Goal: Communication & Community: Share content

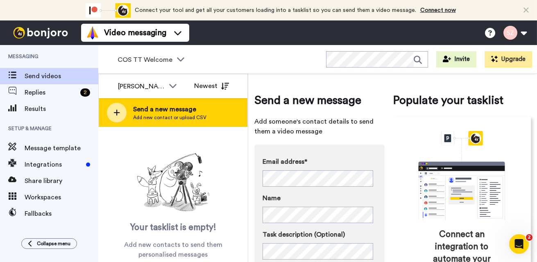
click at [182, 110] on span "Send a new message" at bounding box center [169, 110] width 73 height 10
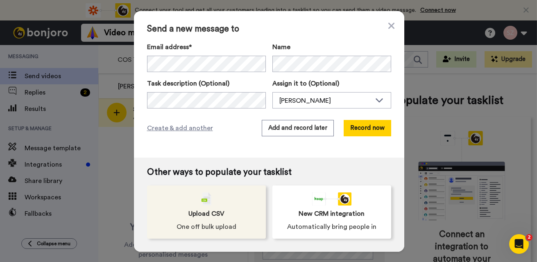
click at [218, 195] on div "Upload CSV One off bulk upload" at bounding box center [206, 212] width 119 height 53
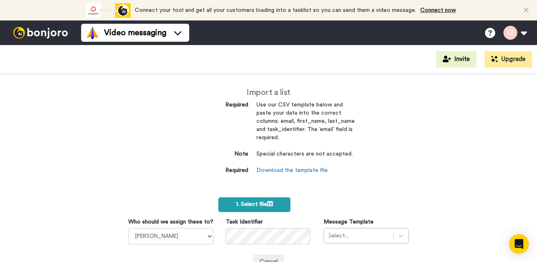
click at [246, 201] on label "1. Select file" at bounding box center [254, 205] width 72 height 15
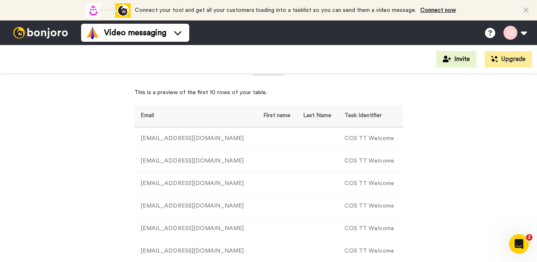
scroll to position [205, 0]
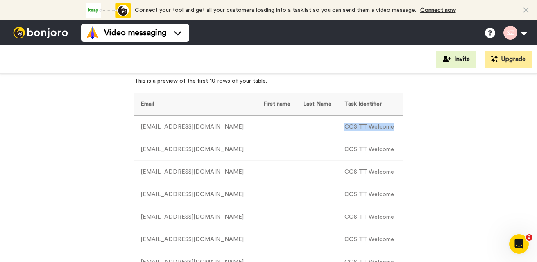
drag, startPoint x: 333, startPoint y: 123, endPoint x: 386, endPoint y: 125, distance: 52.5
click at [386, 125] on td "COS TT Welcome" at bounding box center [371, 127] width 64 height 23
copy td "COS TT Welcome"
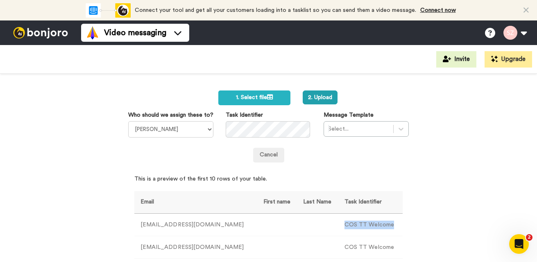
scroll to position [103, 0]
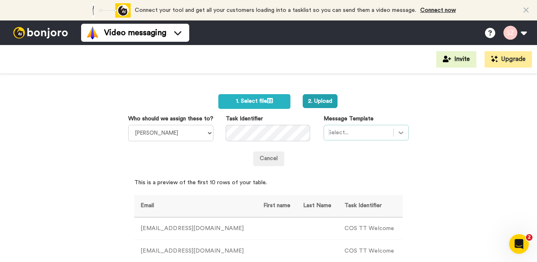
click at [398, 131] on icon at bounding box center [401, 133] width 8 height 8
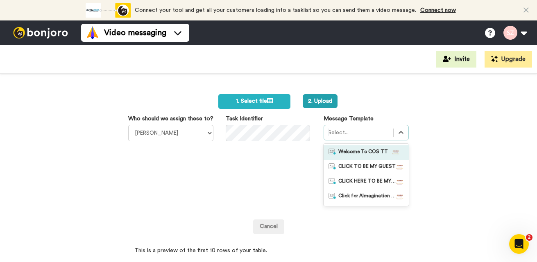
click at [388, 149] on div at bounding box center [396, 153] width 16 height 8
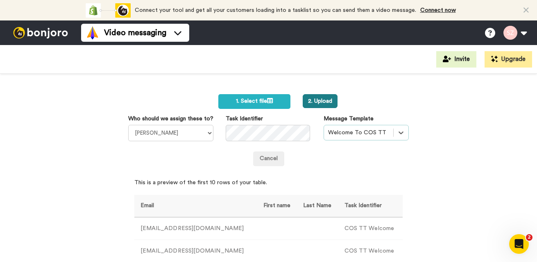
click at [320, 102] on button "2. Upload" at bounding box center [320, 101] width 35 height 14
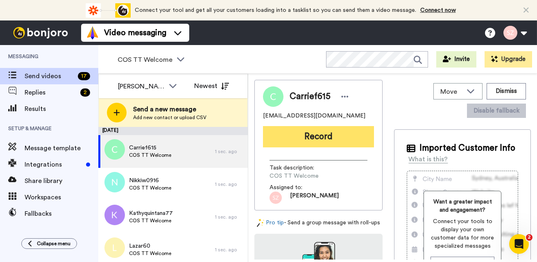
click at [311, 139] on button "Record" at bounding box center [318, 136] width 111 height 21
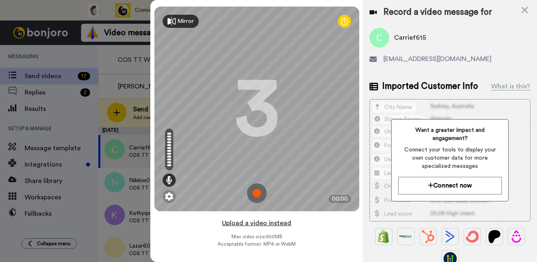
click at [278, 224] on button "Upload a video instead" at bounding box center [257, 223] width 74 height 11
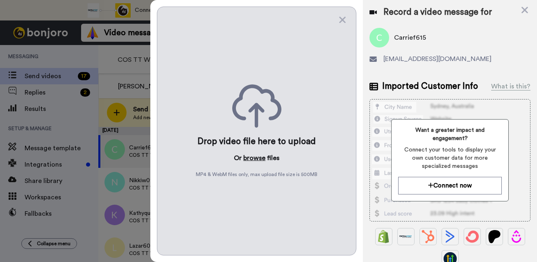
click at [252, 161] on button "browse" at bounding box center [254, 158] width 22 height 10
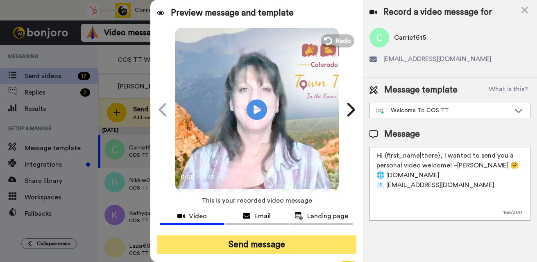
click at [255, 242] on button "Send message" at bounding box center [257, 245] width 200 height 19
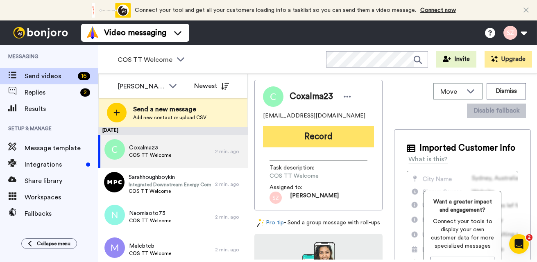
click at [298, 135] on button "Record" at bounding box center [318, 136] width 111 height 21
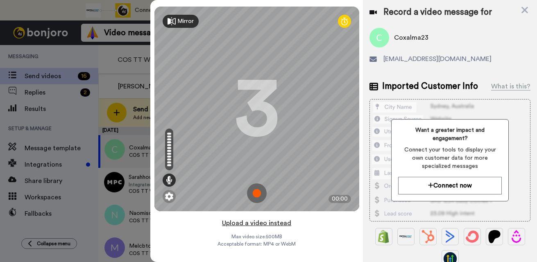
click at [261, 225] on button "Upload a video instead" at bounding box center [257, 223] width 74 height 11
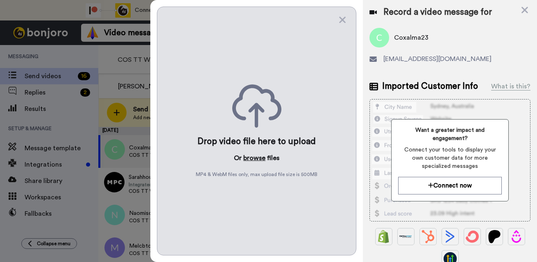
click at [249, 160] on button "browse" at bounding box center [254, 158] width 22 height 10
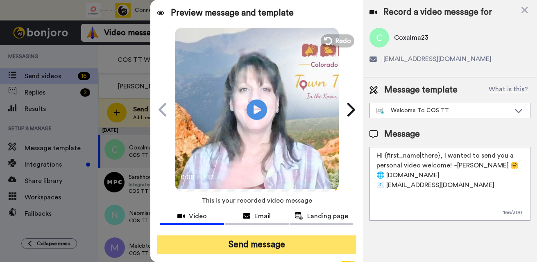
click at [264, 241] on button "Send message" at bounding box center [257, 245] width 200 height 19
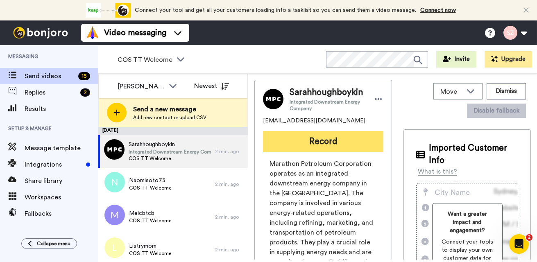
click at [305, 147] on button "Record" at bounding box center [323, 141] width 121 height 21
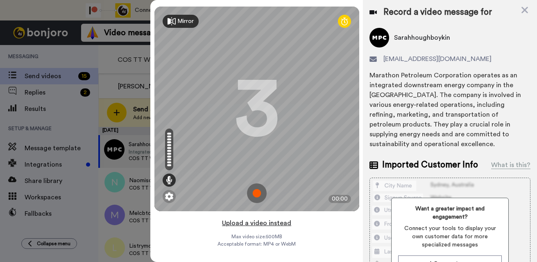
click at [249, 223] on button "Upload a video instead" at bounding box center [257, 223] width 74 height 11
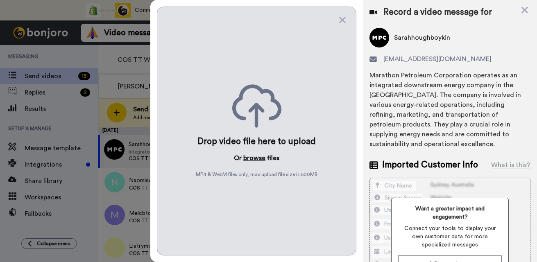
click at [253, 159] on button "browse" at bounding box center [254, 158] width 22 height 10
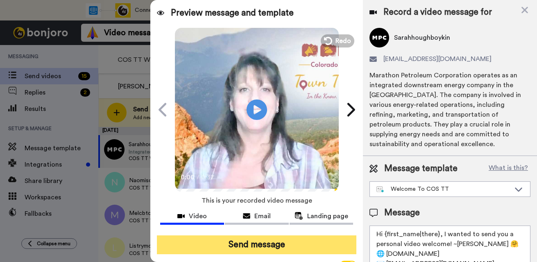
click at [250, 243] on button "Send message" at bounding box center [257, 245] width 200 height 19
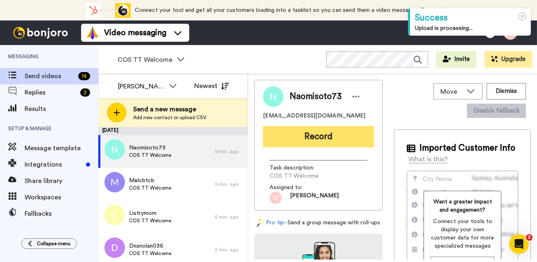
click at [312, 139] on button "Record" at bounding box center [318, 136] width 111 height 21
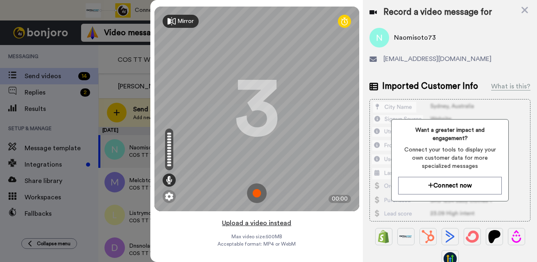
click at [268, 224] on button "Upload a video instead" at bounding box center [257, 223] width 74 height 11
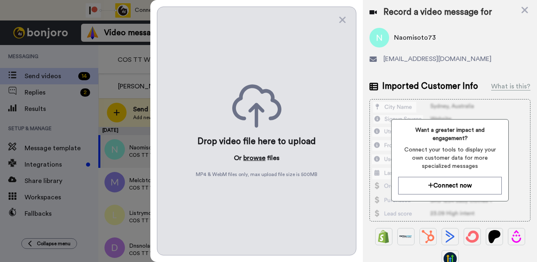
click at [260, 157] on button "browse" at bounding box center [254, 158] width 22 height 10
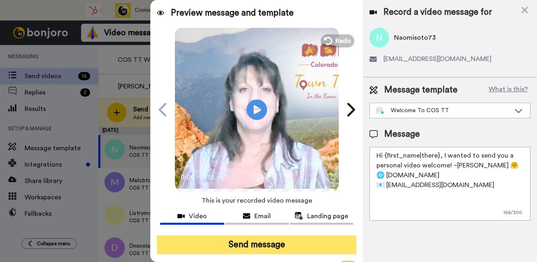
click at [253, 245] on button "Send message" at bounding box center [257, 245] width 200 height 19
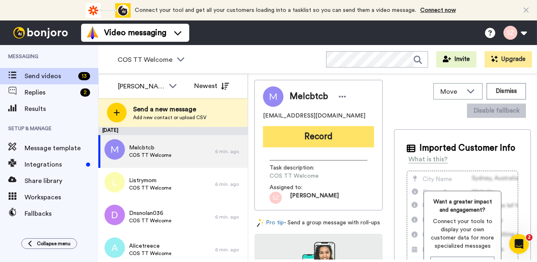
click at [313, 136] on button "Record" at bounding box center [318, 136] width 111 height 21
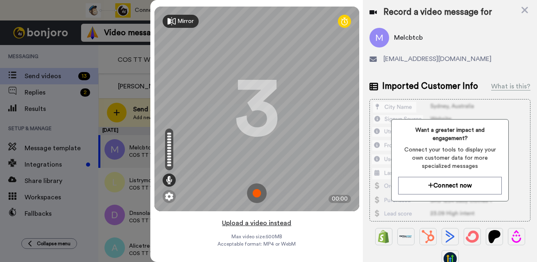
click at [254, 223] on button "Upload a video instead" at bounding box center [257, 223] width 74 height 11
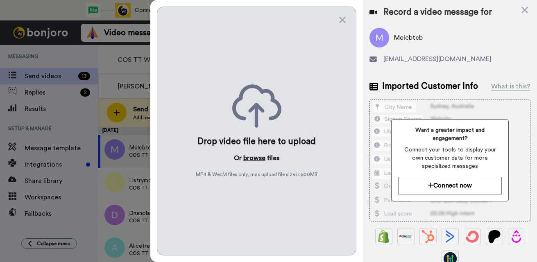
click at [254, 158] on button "browse" at bounding box center [254, 158] width 22 height 10
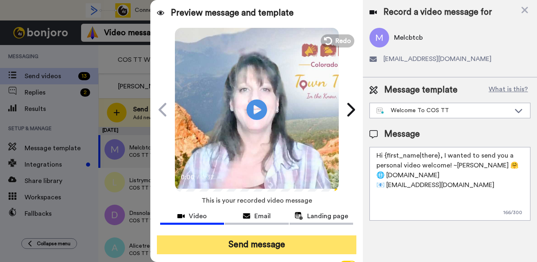
click at [258, 242] on button "Send message" at bounding box center [257, 245] width 200 height 19
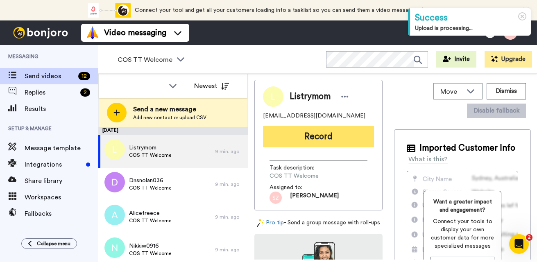
click at [302, 140] on button "Record" at bounding box center [318, 136] width 111 height 21
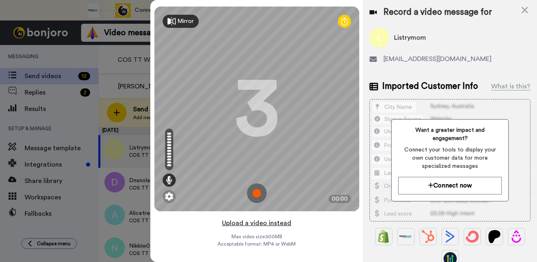
click at [240, 224] on button "Upload a video instead" at bounding box center [257, 223] width 74 height 11
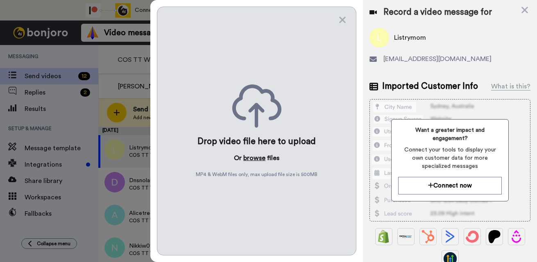
click at [253, 155] on button "browse" at bounding box center [254, 158] width 22 height 10
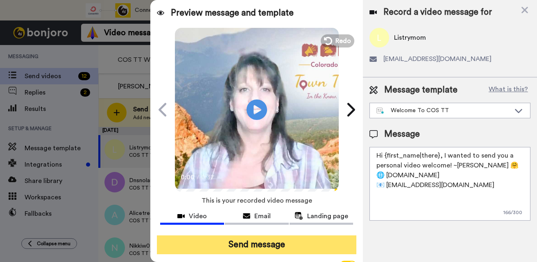
click at [251, 245] on button "Send message" at bounding box center [257, 245] width 200 height 19
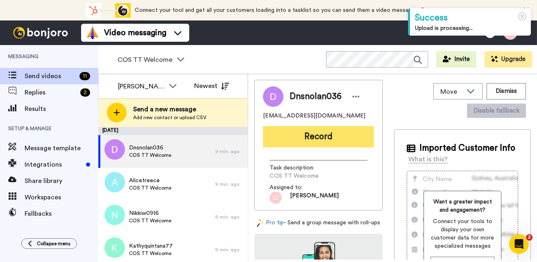
click at [312, 138] on button "Record" at bounding box center [318, 136] width 111 height 21
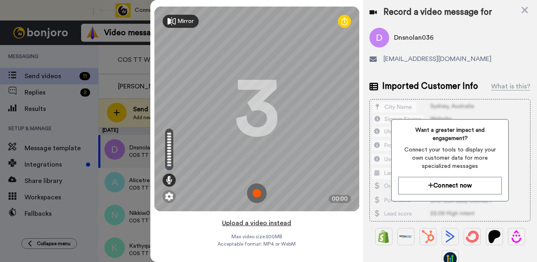
click at [246, 223] on button "Upload a video instead" at bounding box center [257, 223] width 74 height 11
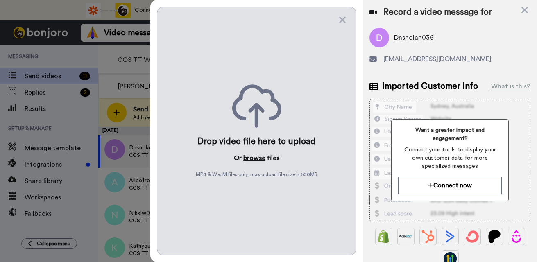
click at [254, 159] on button "browse" at bounding box center [254, 158] width 22 height 10
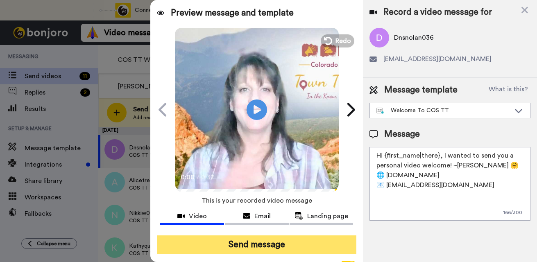
click at [277, 246] on button "Send message" at bounding box center [257, 245] width 200 height 19
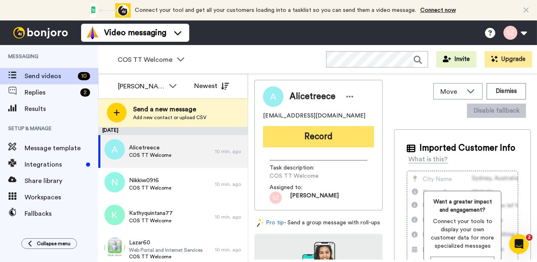
click at [321, 143] on button "Record" at bounding box center [318, 136] width 111 height 21
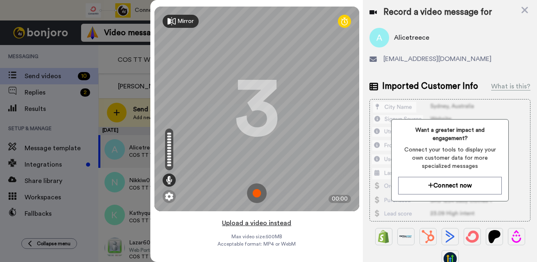
click at [255, 224] on button "Upload a video instead" at bounding box center [257, 223] width 74 height 11
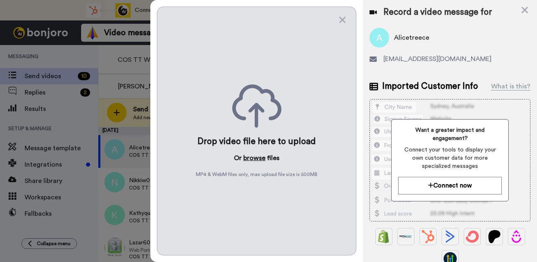
click at [251, 161] on button "browse" at bounding box center [254, 158] width 22 height 10
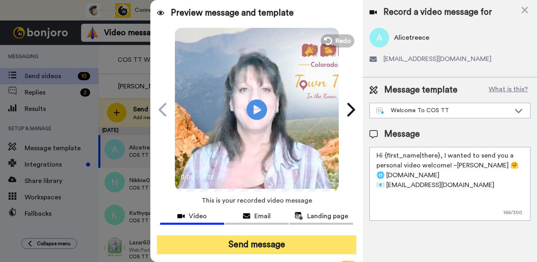
click at [253, 242] on button "Send message" at bounding box center [257, 245] width 200 height 19
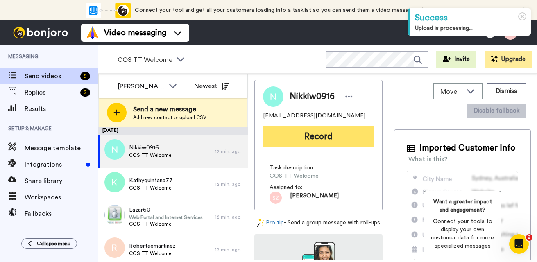
click at [307, 134] on button "Record" at bounding box center [318, 136] width 111 height 21
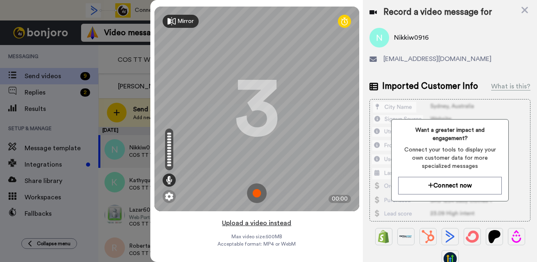
click at [259, 225] on button "Upload a video instead" at bounding box center [257, 223] width 74 height 11
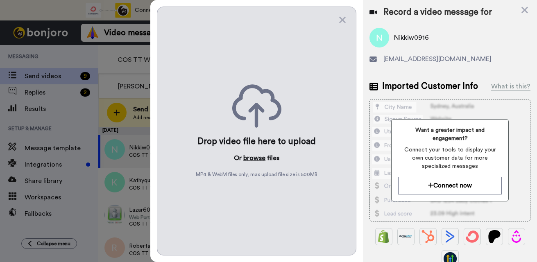
click at [248, 157] on button "browse" at bounding box center [254, 158] width 22 height 10
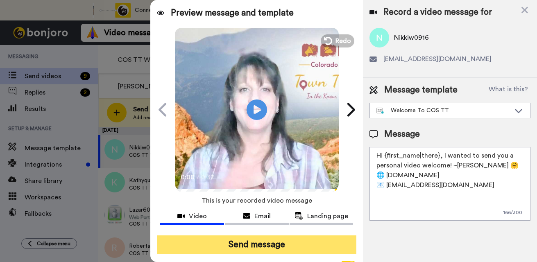
click at [259, 241] on button "Send message" at bounding box center [257, 245] width 200 height 19
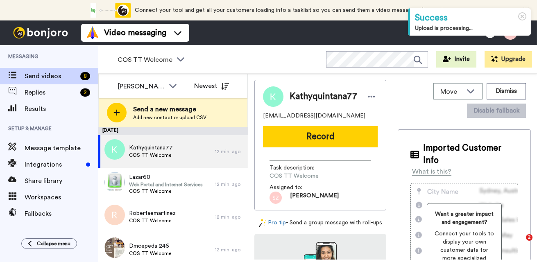
click at [313, 139] on button "Record" at bounding box center [320, 136] width 115 height 21
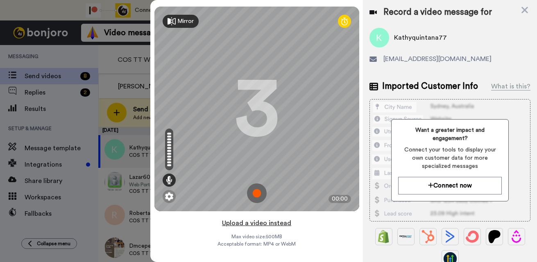
click at [274, 225] on button "Upload a video instead" at bounding box center [257, 223] width 74 height 11
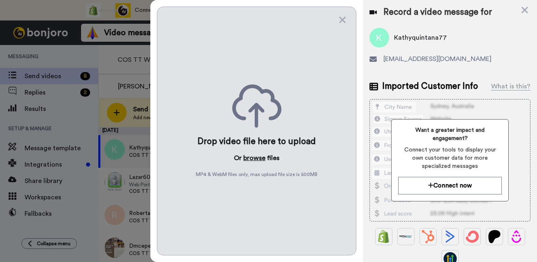
click at [251, 160] on button "browse" at bounding box center [254, 158] width 22 height 10
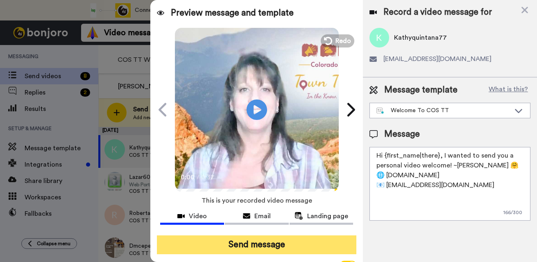
click at [263, 240] on button "Send message" at bounding box center [257, 245] width 200 height 19
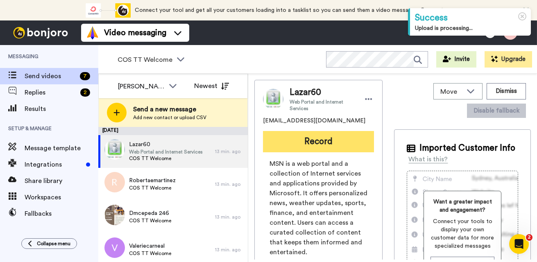
click at [297, 150] on button "Record" at bounding box center [318, 141] width 111 height 21
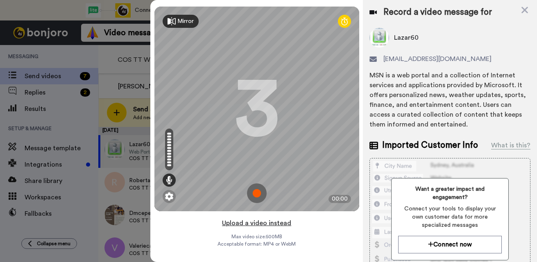
click at [265, 224] on button "Upload a video instead" at bounding box center [257, 223] width 74 height 11
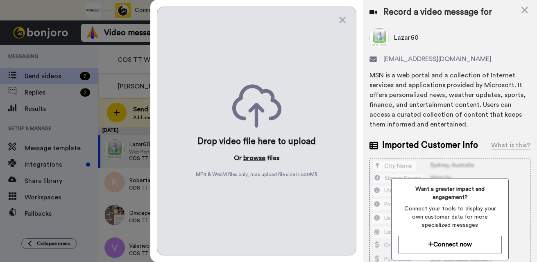
click at [257, 160] on button "browse" at bounding box center [254, 158] width 22 height 10
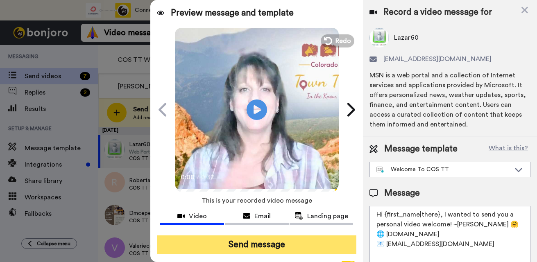
click at [248, 242] on button "Send message" at bounding box center [257, 245] width 200 height 19
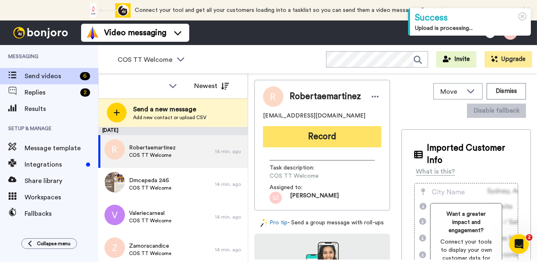
click at [305, 141] on button "Record" at bounding box center [322, 136] width 118 height 21
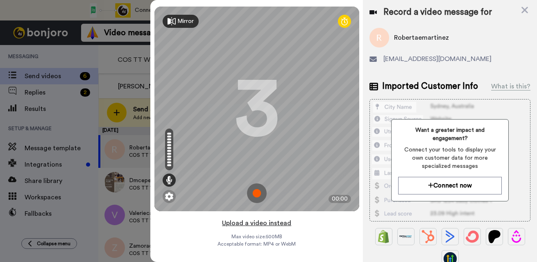
click at [263, 225] on button "Upload a video instead" at bounding box center [257, 223] width 74 height 11
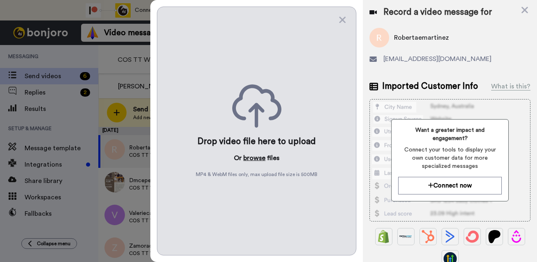
click at [254, 158] on button "browse" at bounding box center [254, 158] width 22 height 10
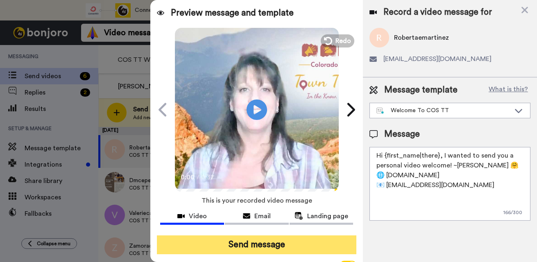
click at [259, 244] on button "Send message" at bounding box center [257, 245] width 200 height 19
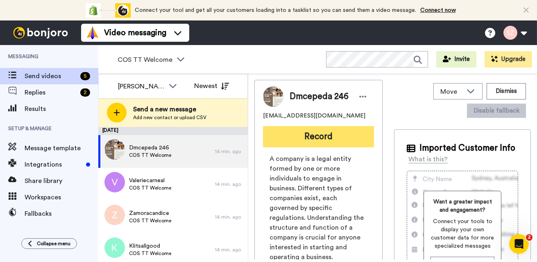
click at [302, 138] on button "Record" at bounding box center [318, 136] width 111 height 21
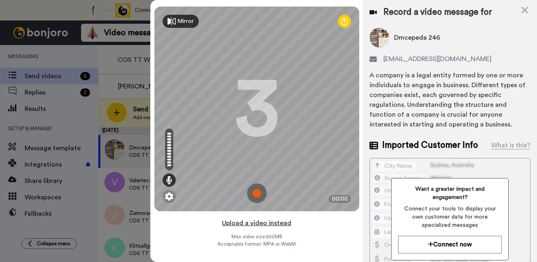
click at [260, 223] on button "Upload a video instead" at bounding box center [257, 223] width 74 height 11
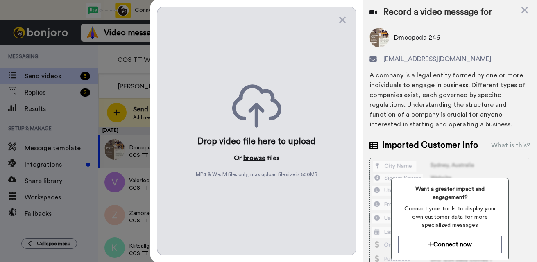
click at [259, 159] on button "browse" at bounding box center [254, 158] width 22 height 10
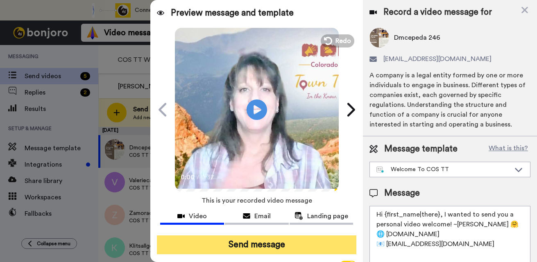
click at [255, 241] on button "Send message" at bounding box center [257, 245] width 200 height 19
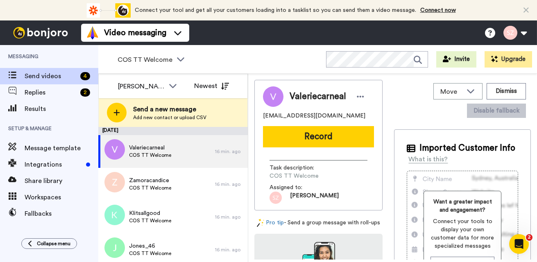
scroll to position [4, 0]
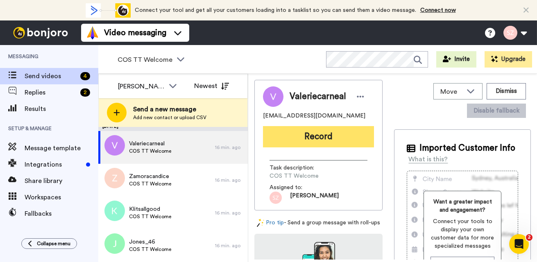
click at [304, 138] on button "Record" at bounding box center [318, 136] width 111 height 21
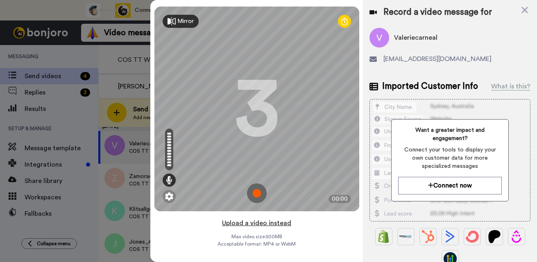
click at [263, 224] on button "Upload a video instead" at bounding box center [257, 223] width 74 height 11
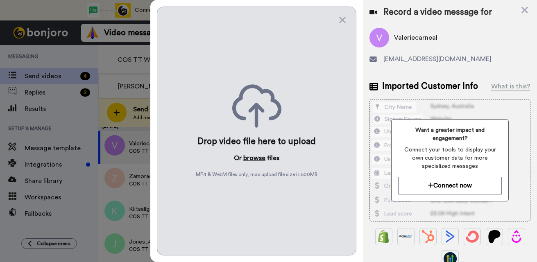
click at [251, 159] on button "browse" at bounding box center [254, 158] width 22 height 10
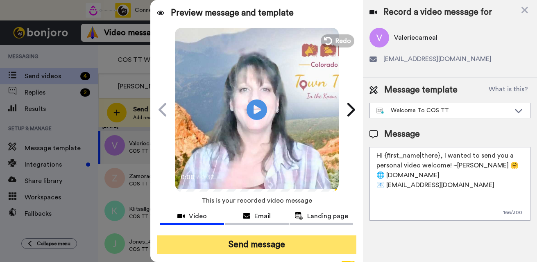
click at [260, 240] on button "Send message" at bounding box center [257, 245] width 200 height 19
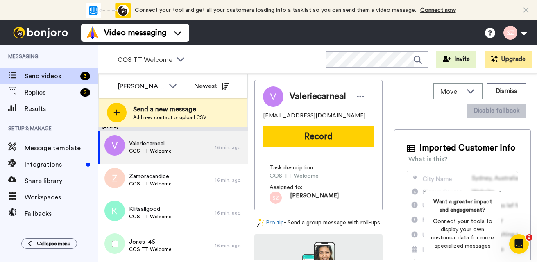
scroll to position [0, 0]
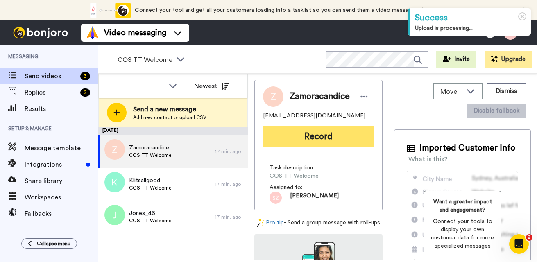
click at [308, 143] on button "Record" at bounding box center [318, 136] width 111 height 21
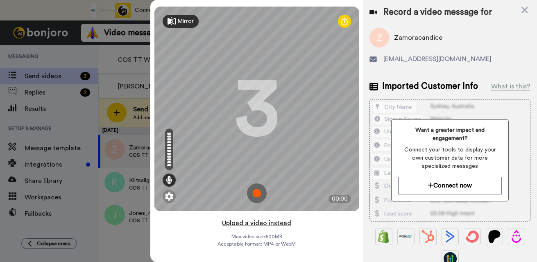
click at [258, 224] on button "Upload a video instead" at bounding box center [257, 223] width 74 height 11
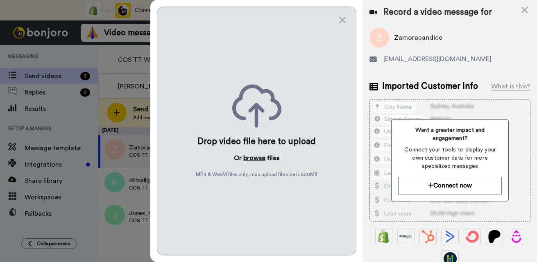
click at [251, 160] on button "browse" at bounding box center [254, 158] width 22 height 10
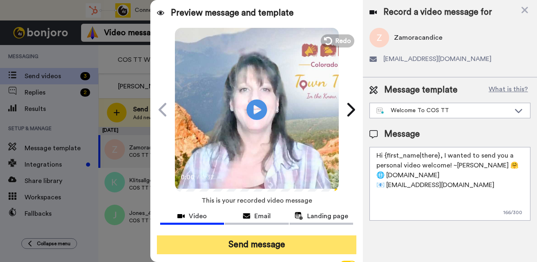
click at [248, 242] on button "Send message" at bounding box center [257, 245] width 200 height 19
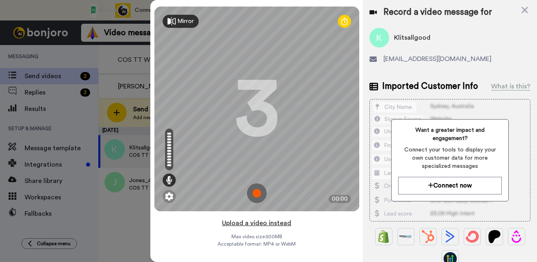
click at [249, 223] on button "Upload a video instead" at bounding box center [257, 223] width 74 height 11
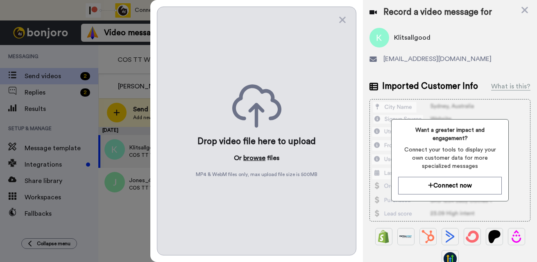
click at [253, 158] on button "browse" at bounding box center [254, 158] width 22 height 10
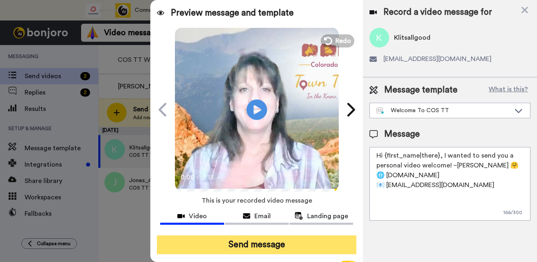
click at [260, 243] on button "Send message" at bounding box center [257, 245] width 200 height 19
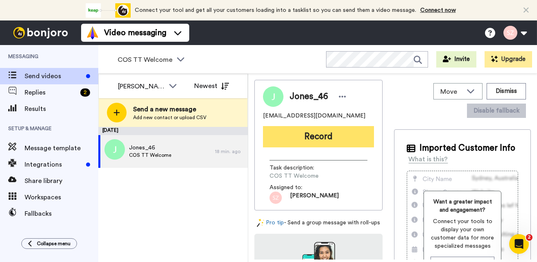
click at [323, 138] on button "Record" at bounding box center [318, 136] width 111 height 21
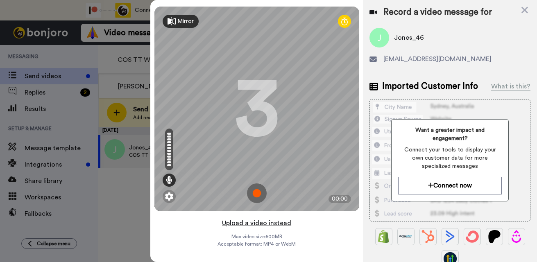
click at [265, 224] on button "Upload a video instead" at bounding box center [257, 223] width 74 height 11
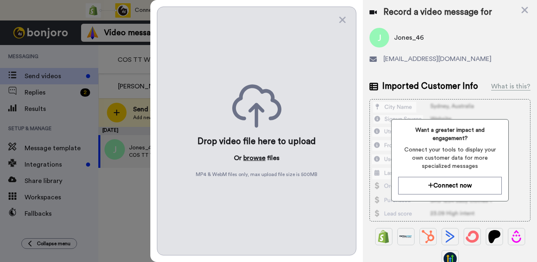
click at [259, 157] on button "browse" at bounding box center [254, 158] width 22 height 10
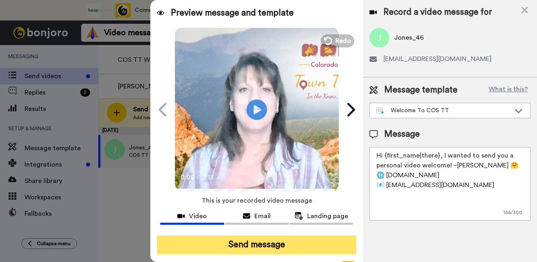
click at [259, 243] on button "Send message" at bounding box center [257, 245] width 200 height 19
